Goal: Find specific page/section: Find specific page/section

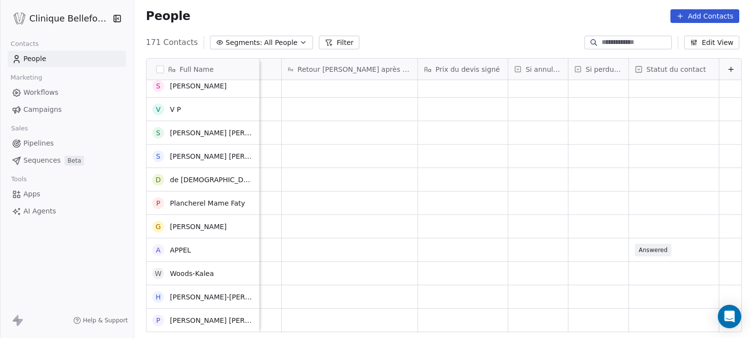
scroll to position [311, 0]
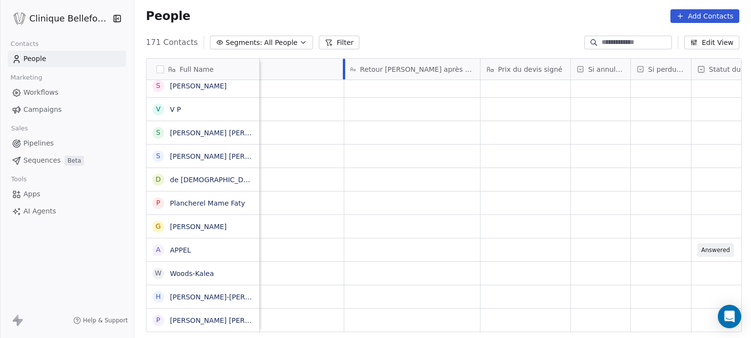
drag, startPoint x: 279, startPoint y: 66, endPoint x: 342, endPoint y: 63, distance: 62.6
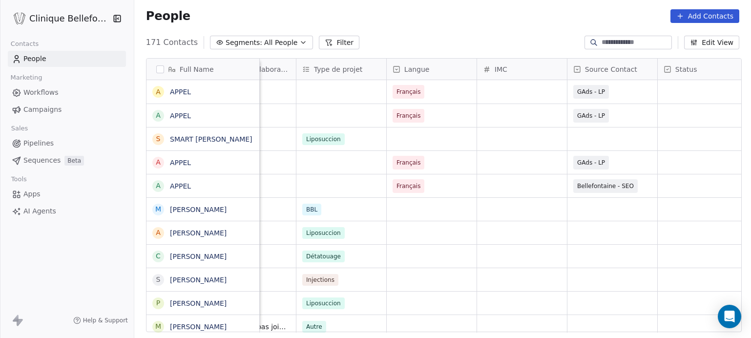
scroll to position [0, 0]
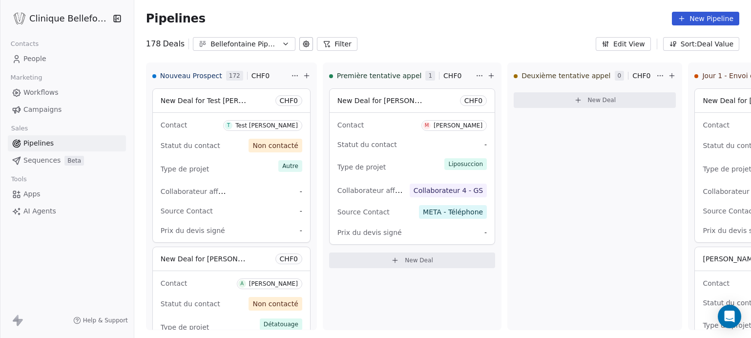
click at [57, 55] on link "People" at bounding box center [67, 59] width 118 height 16
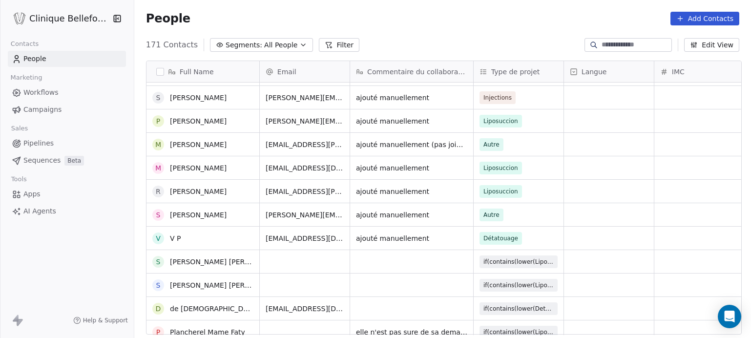
scroll to position [187, 0]
